Goal: Task Accomplishment & Management: Use online tool/utility

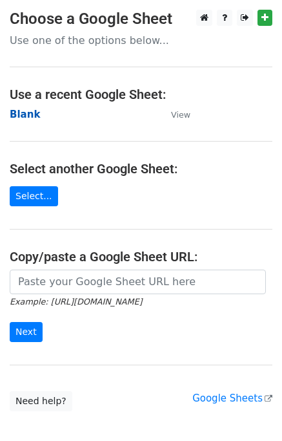
click at [12, 114] on strong "Blank" at bounding box center [25, 115] width 30 height 12
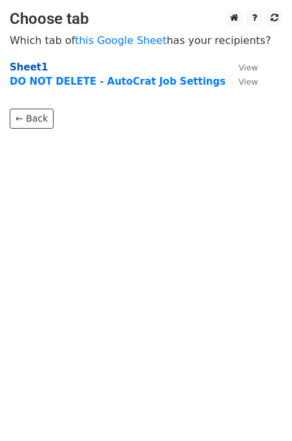
click at [28, 66] on strong "Sheet1" at bounding box center [29, 67] width 38 height 12
